Goal: Find specific page/section: Find specific page/section

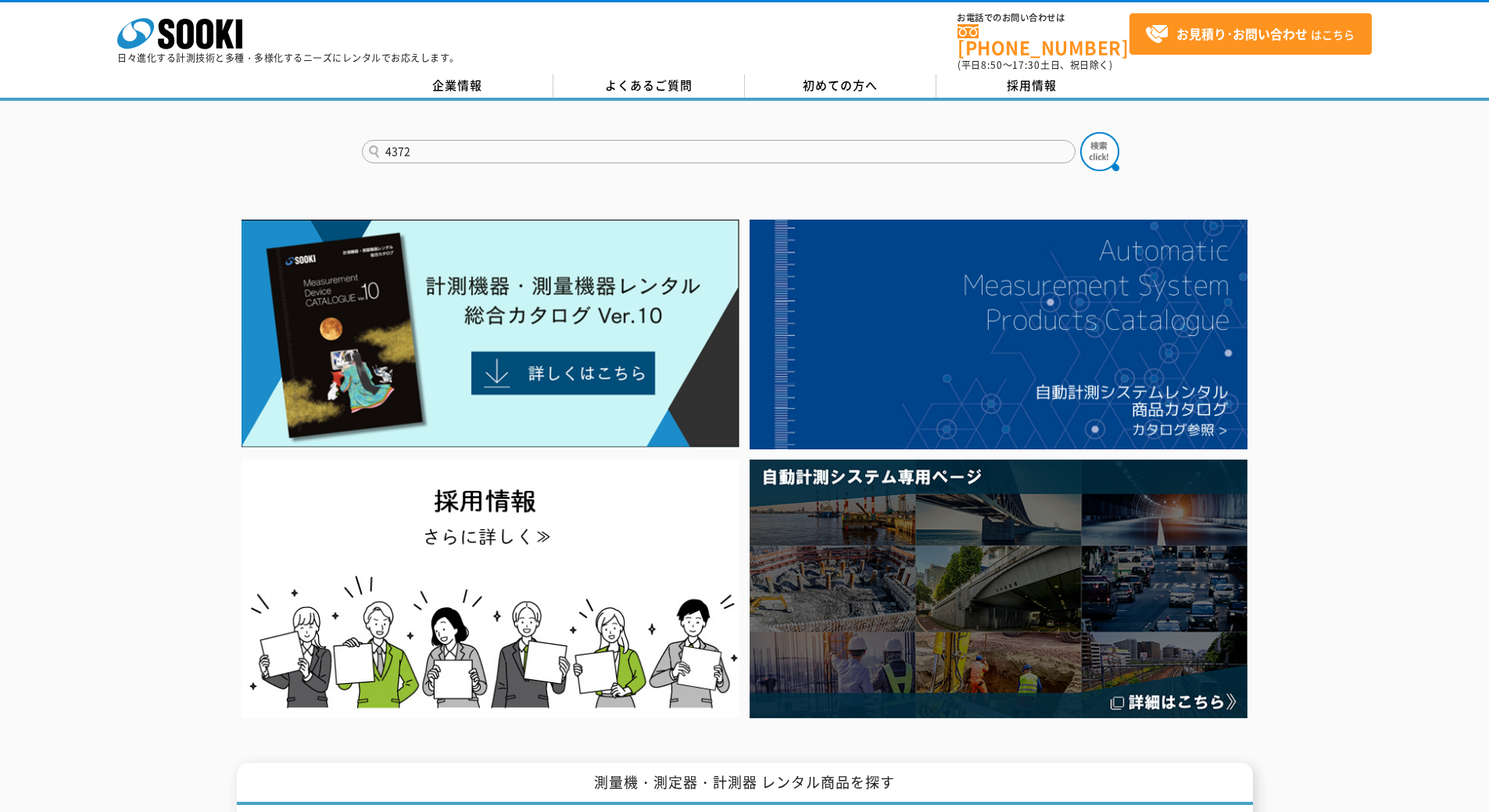
type input "4372"
click at [1080, 132] on button at bounding box center [1099, 151] width 39 height 39
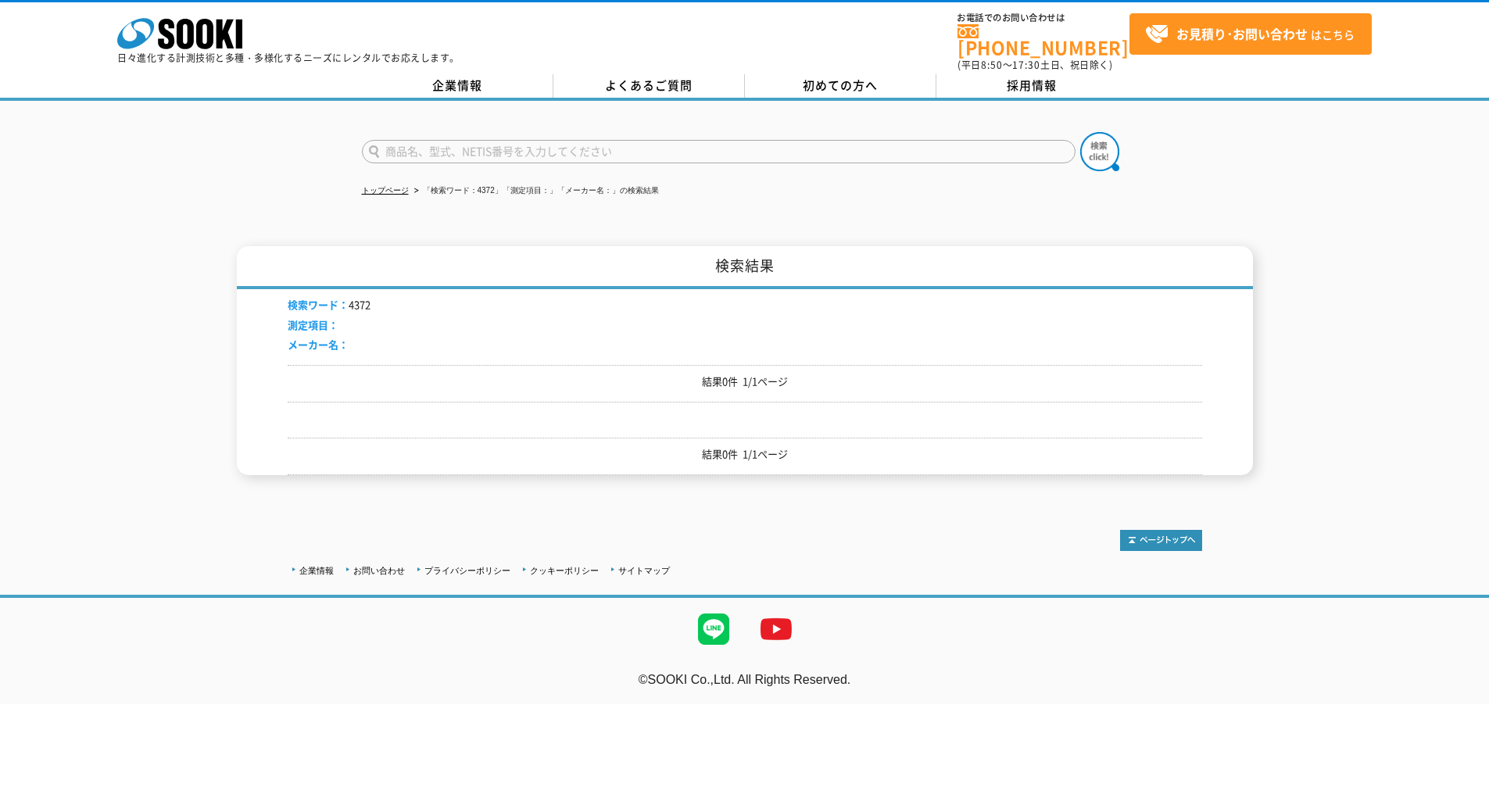
click at [432, 140] on input "text" at bounding box center [719, 152] width 714 height 23
type input "商品名、型式、NETIS番号を入力してください"
